Goal: Browse casually

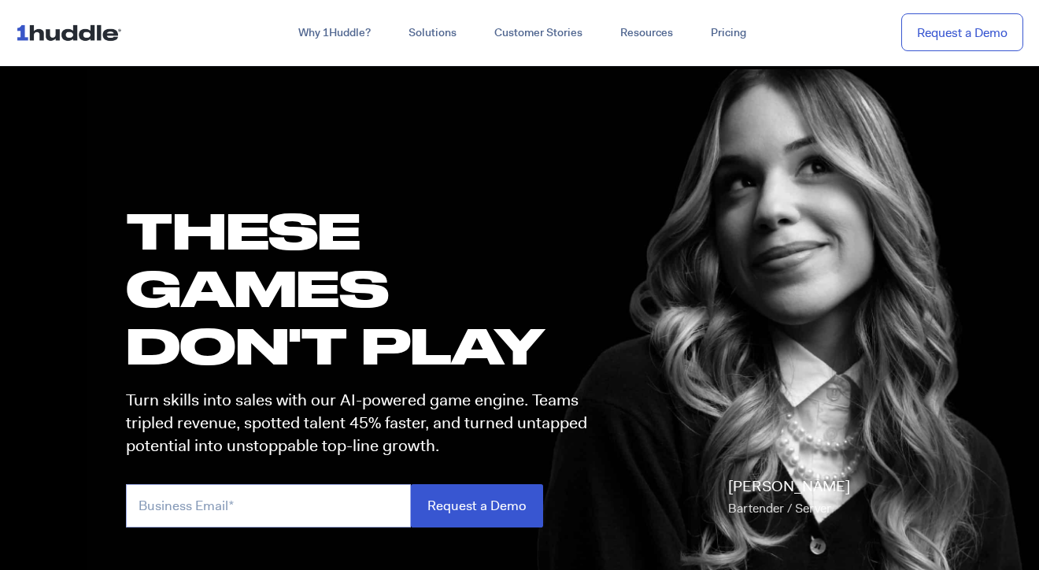
click at [153, 501] on input "email" at bounding box center [268, 505] width 285 height 43
click at [388, 261] on h1 "these GAMES DON'T PLAY" at bounding box center [363, 287] width 475 height 173
click at [65, 26] on img at bounding box center [72, 32] width 113 height 30
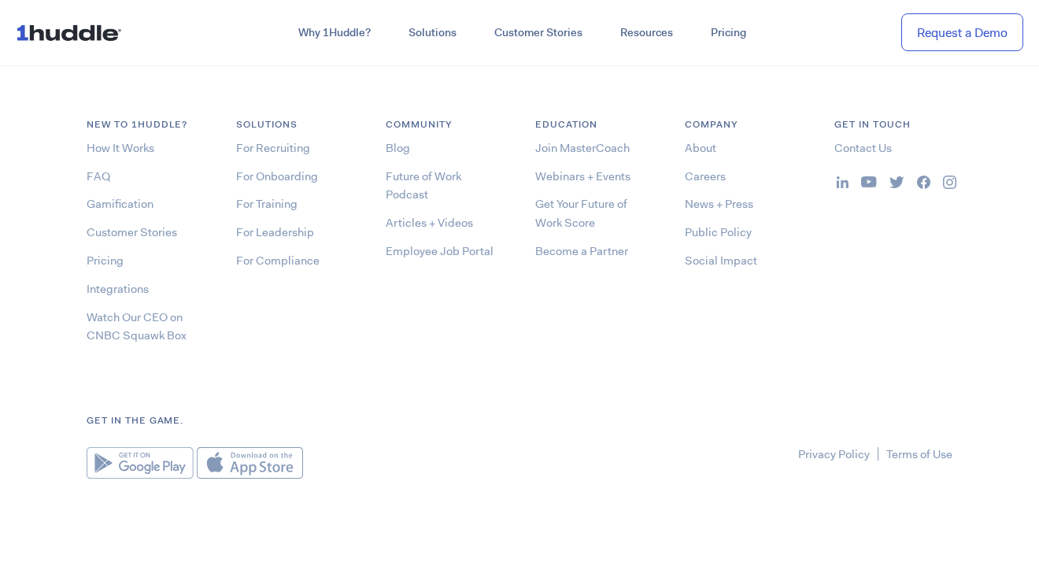
scroll to position [8431, 0]
